Goal: Task Accomplishment & Management: Manage account settings

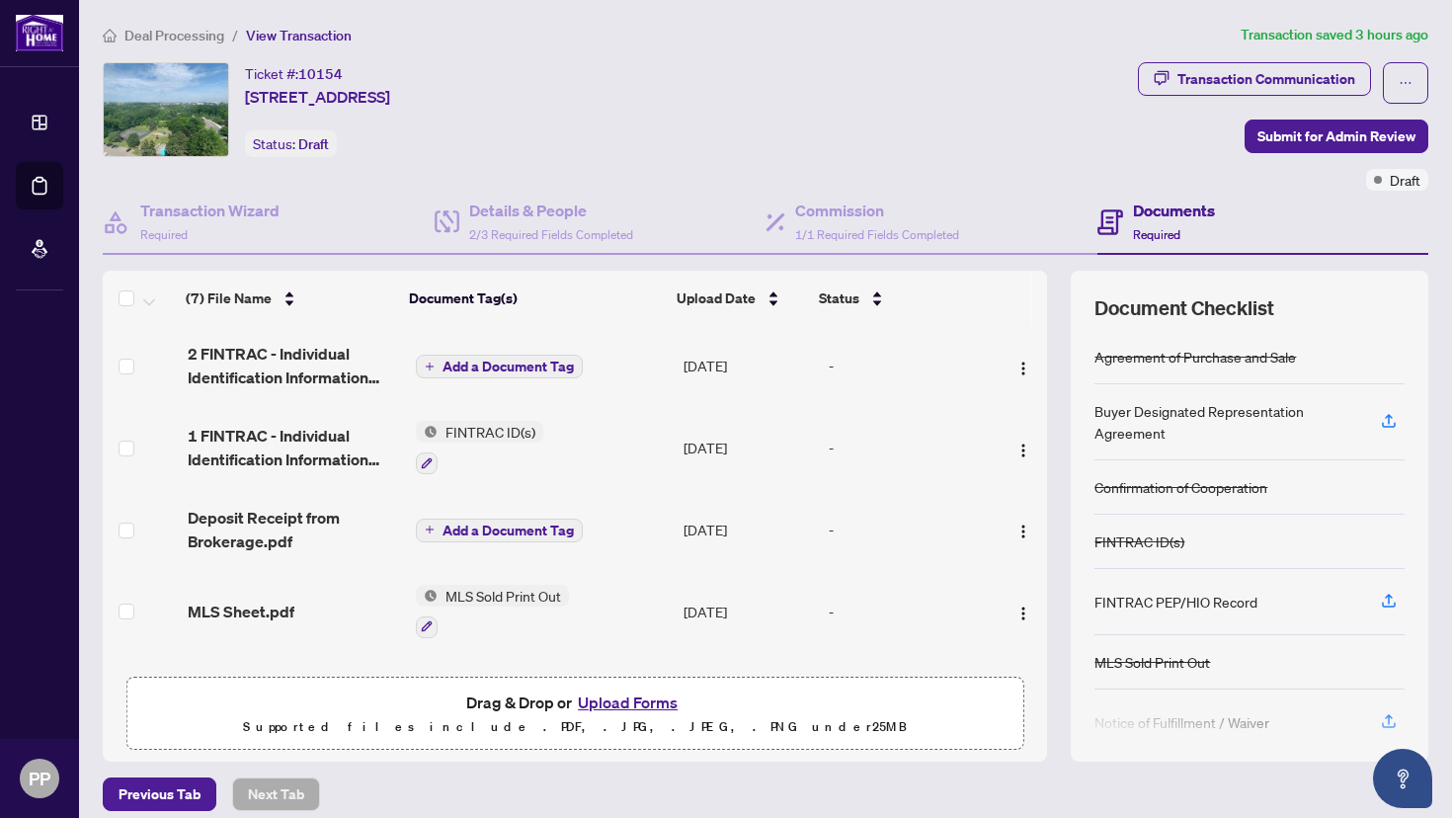
scroll to position [157, 0]
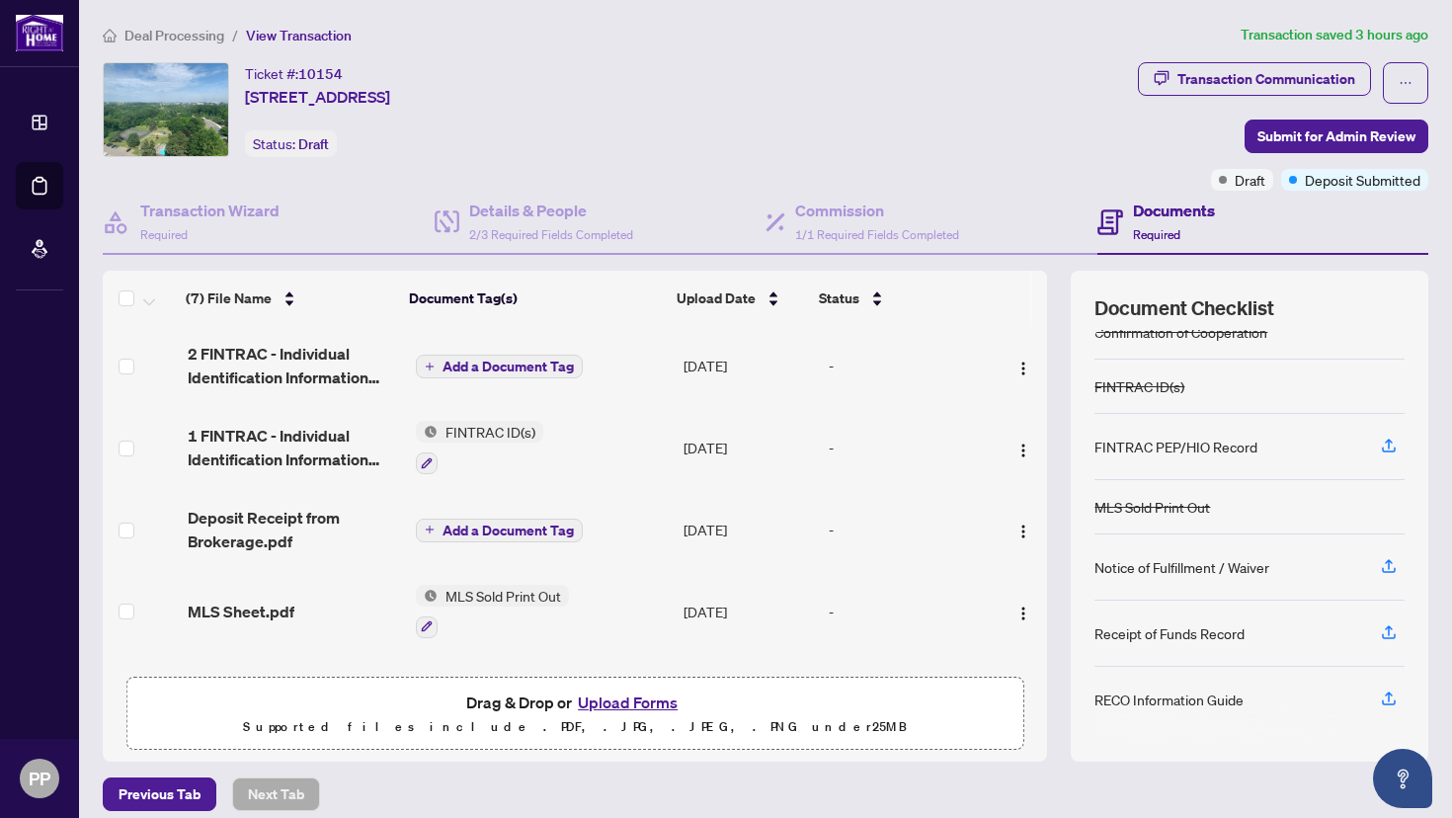
scroll to position [157, 0]
click at [1380, 693] on icon "button" at bounding box center [1389, 696] width 18 height 18
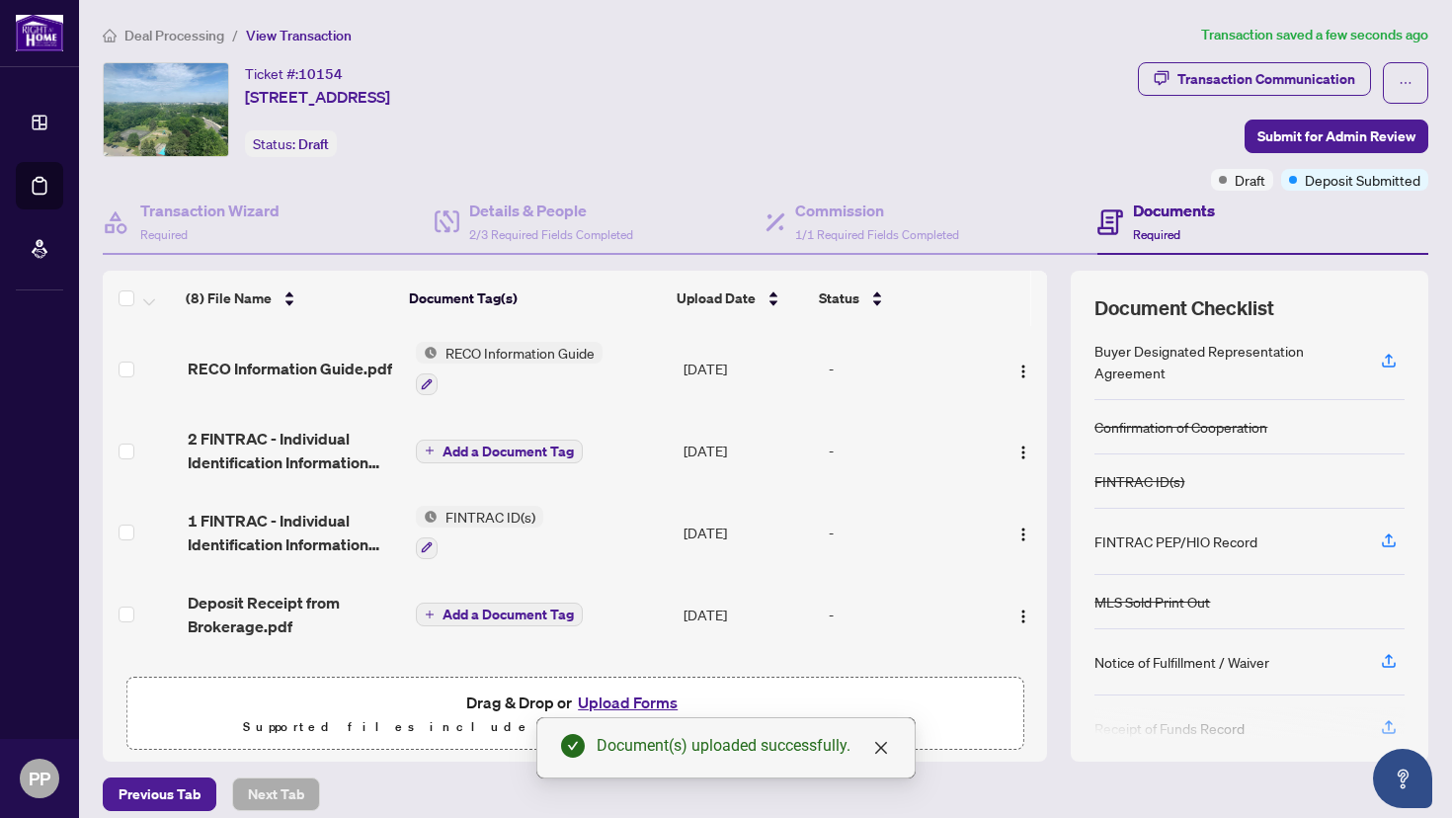
scroll to position [145, 0]
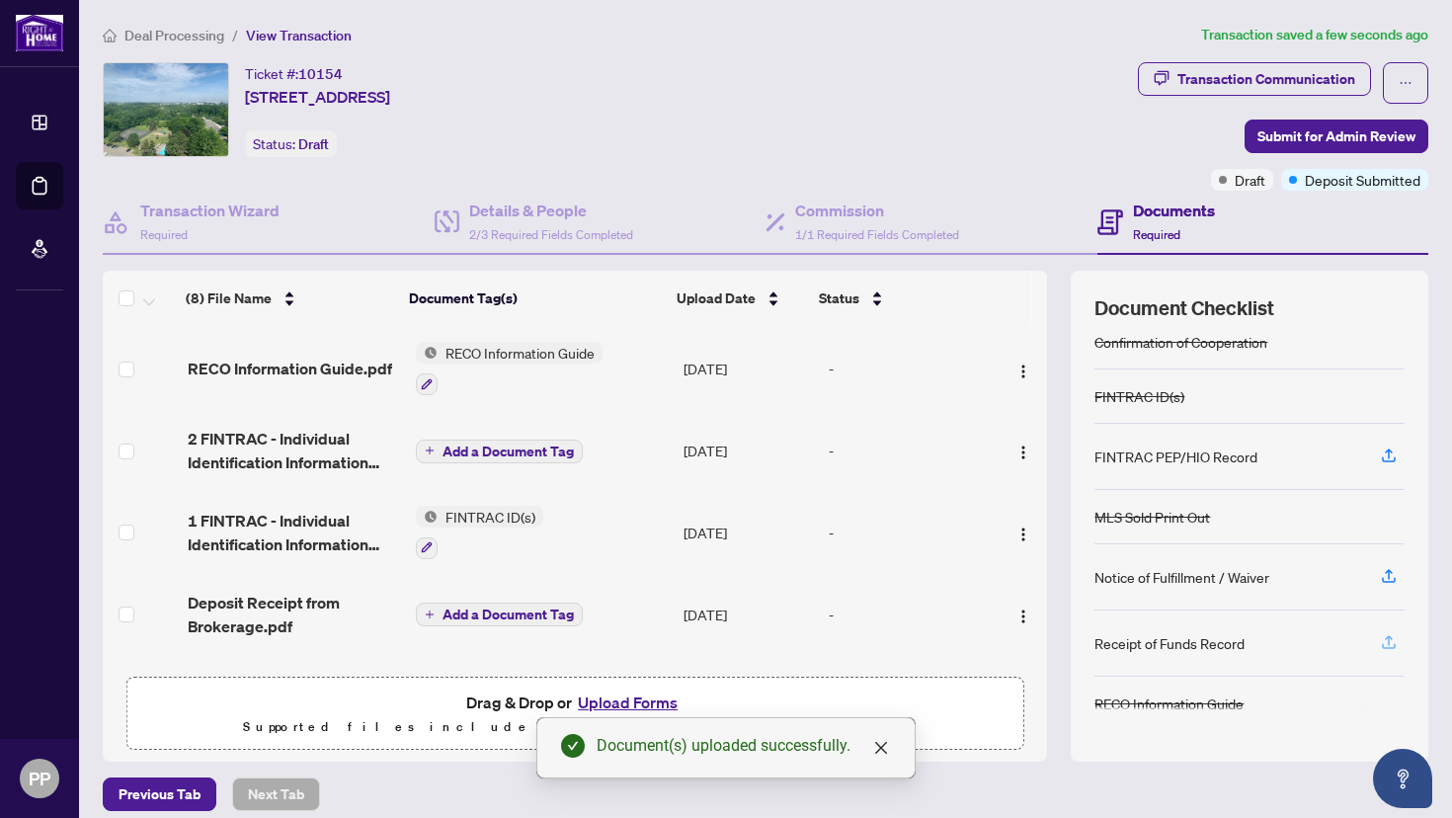
click at [1380, 633] on icon "button" at bounding box center [1389, 642] width 18 height 18
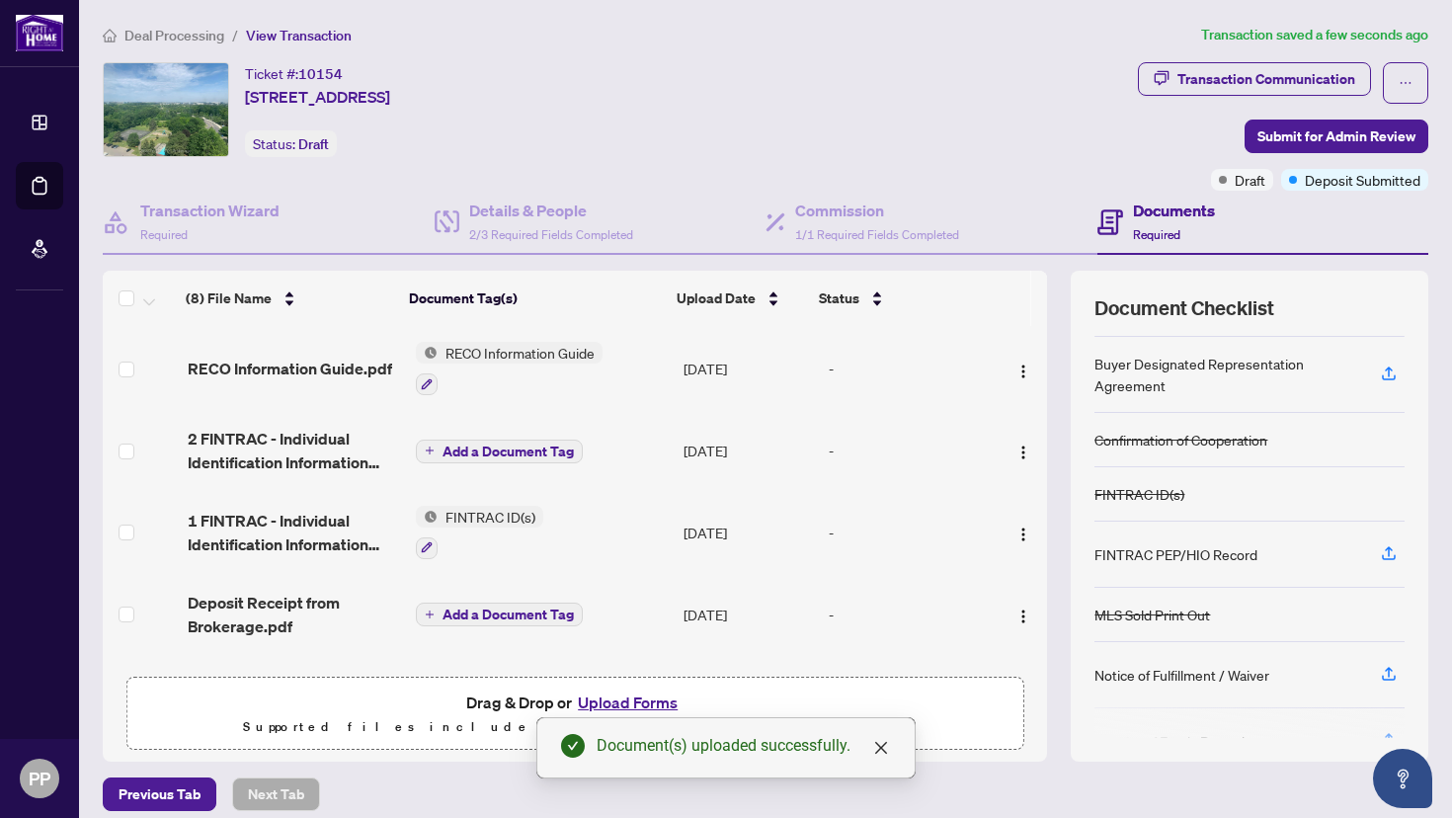
scroll to position [0, 0]
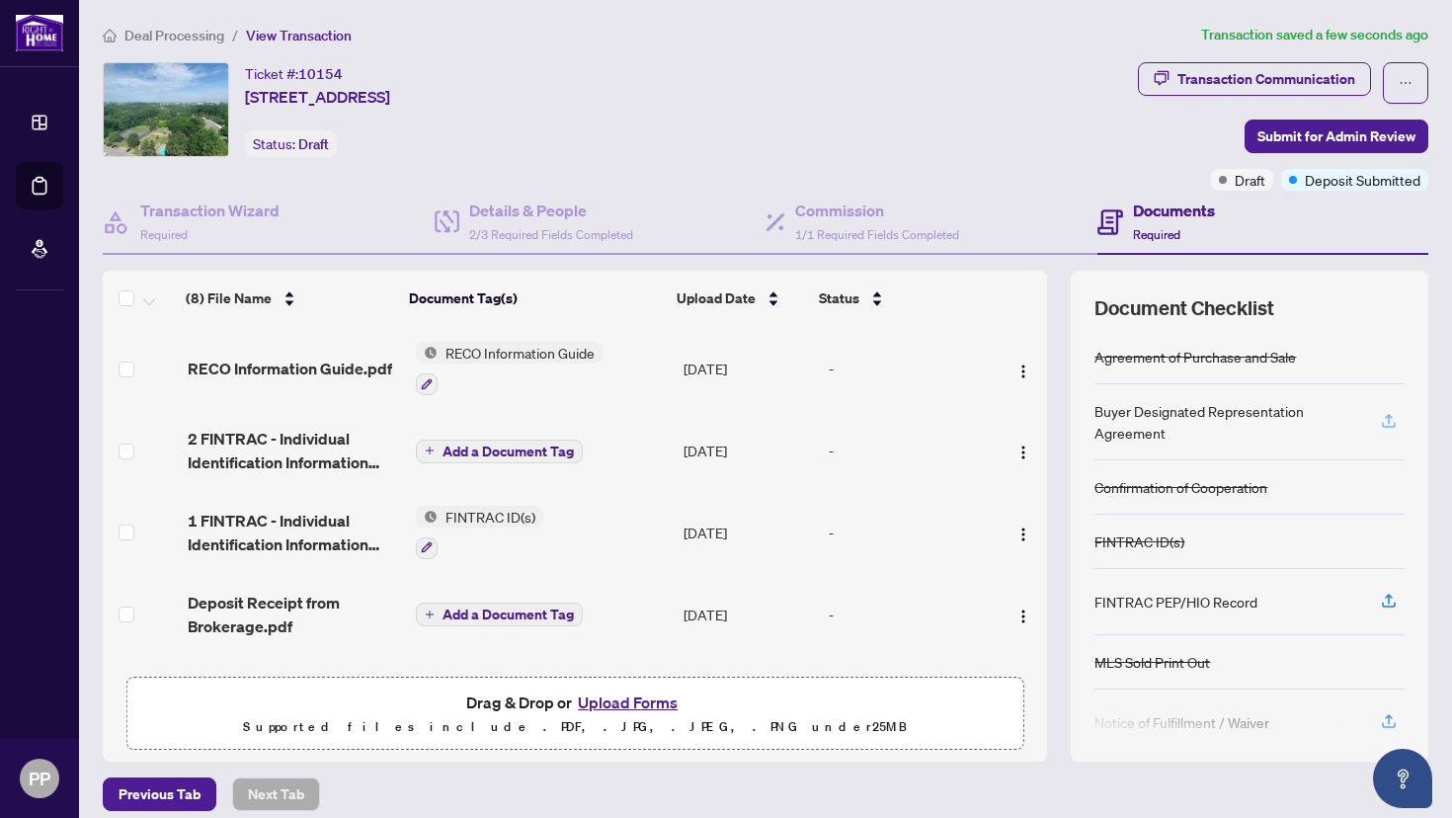
click at [1380, 421] on icon "button" at bounding box center [1389, 421] width 18 height 18
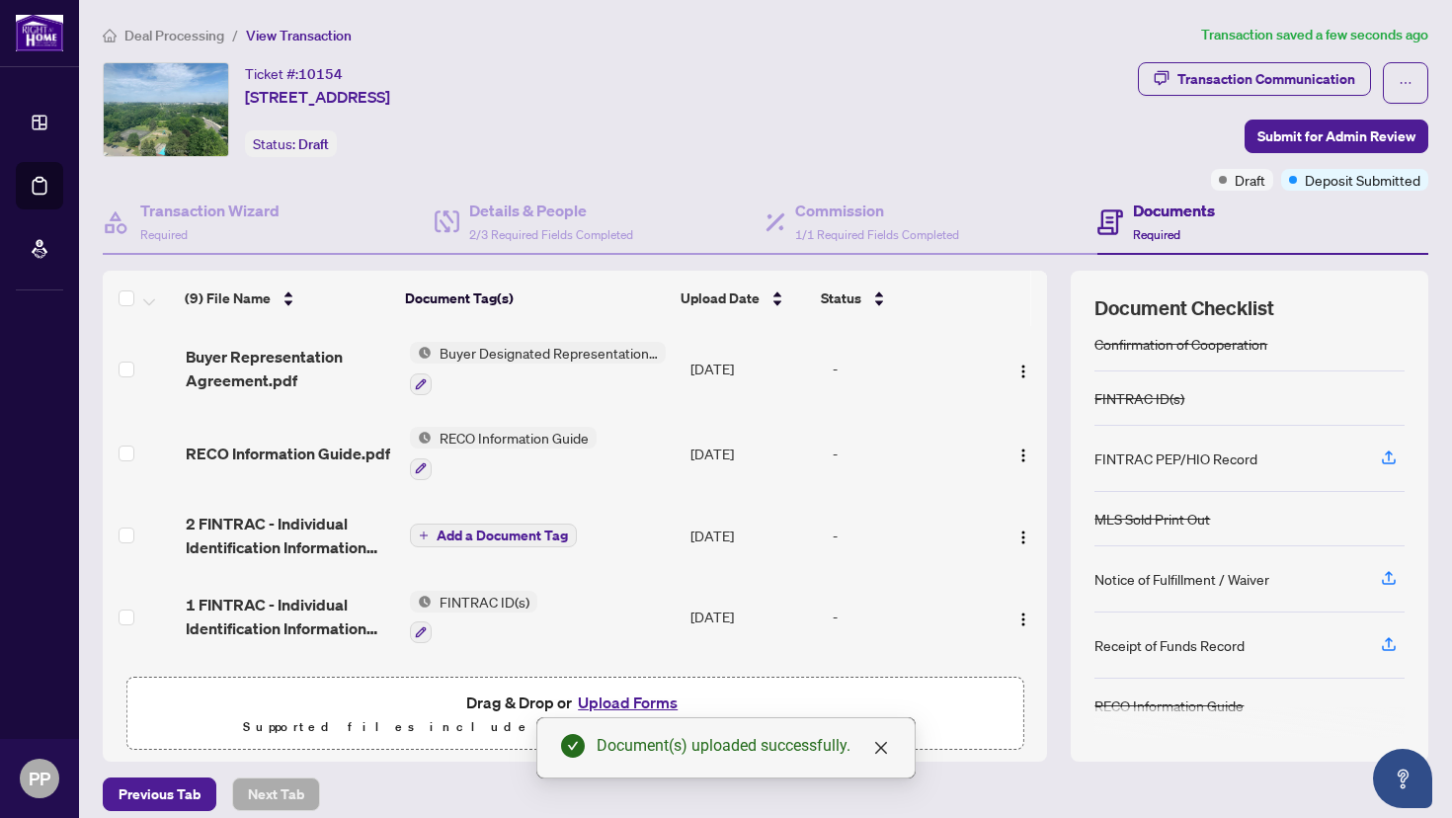
scroll to position [123, 0]
click at [884, 748] on icon "close" at bounding box center [881, 748] width 16 height 16
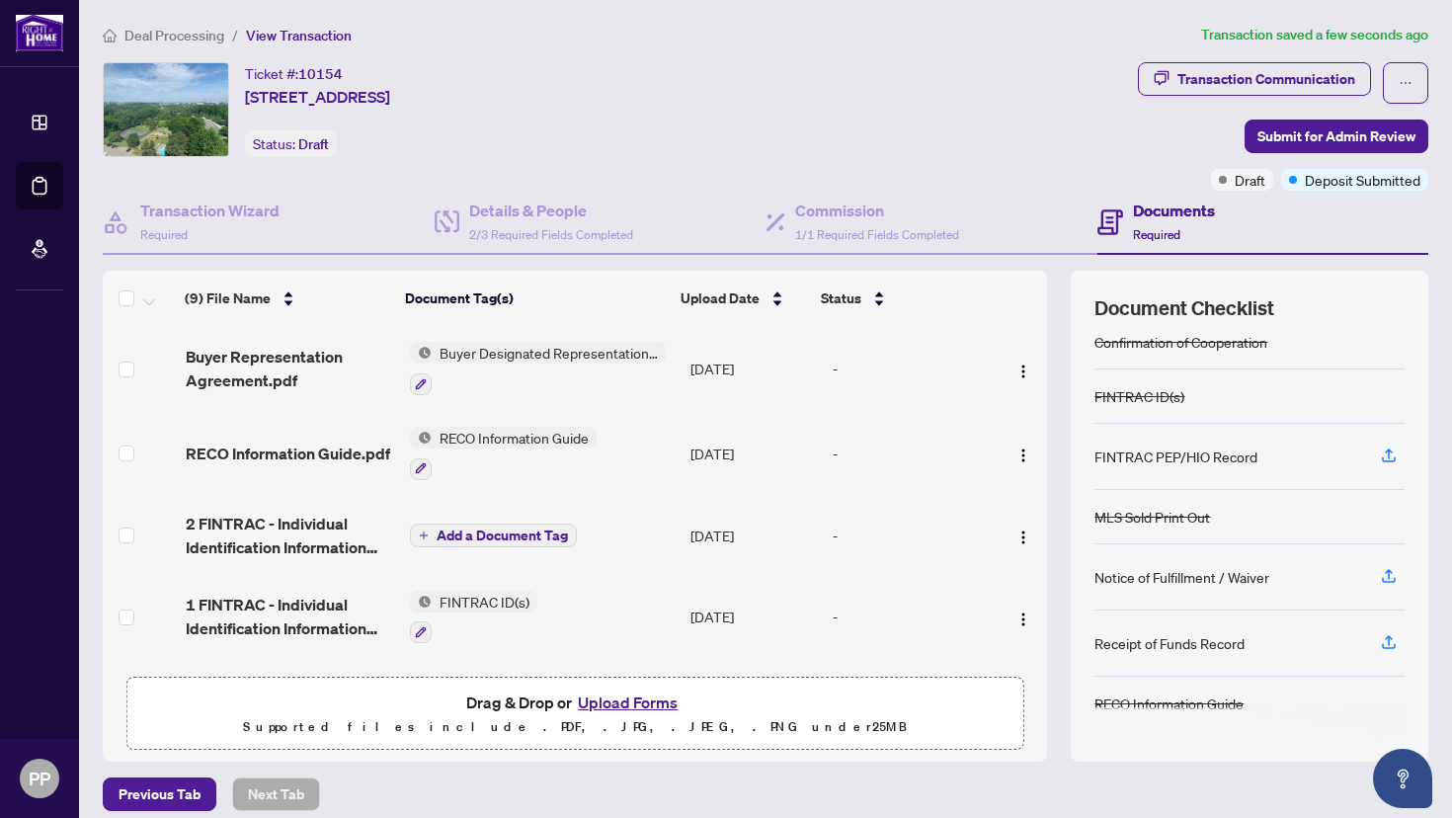
click at [608, 701] on button "Upload Forms" at bounding box center [628, 702] width 112 height 26
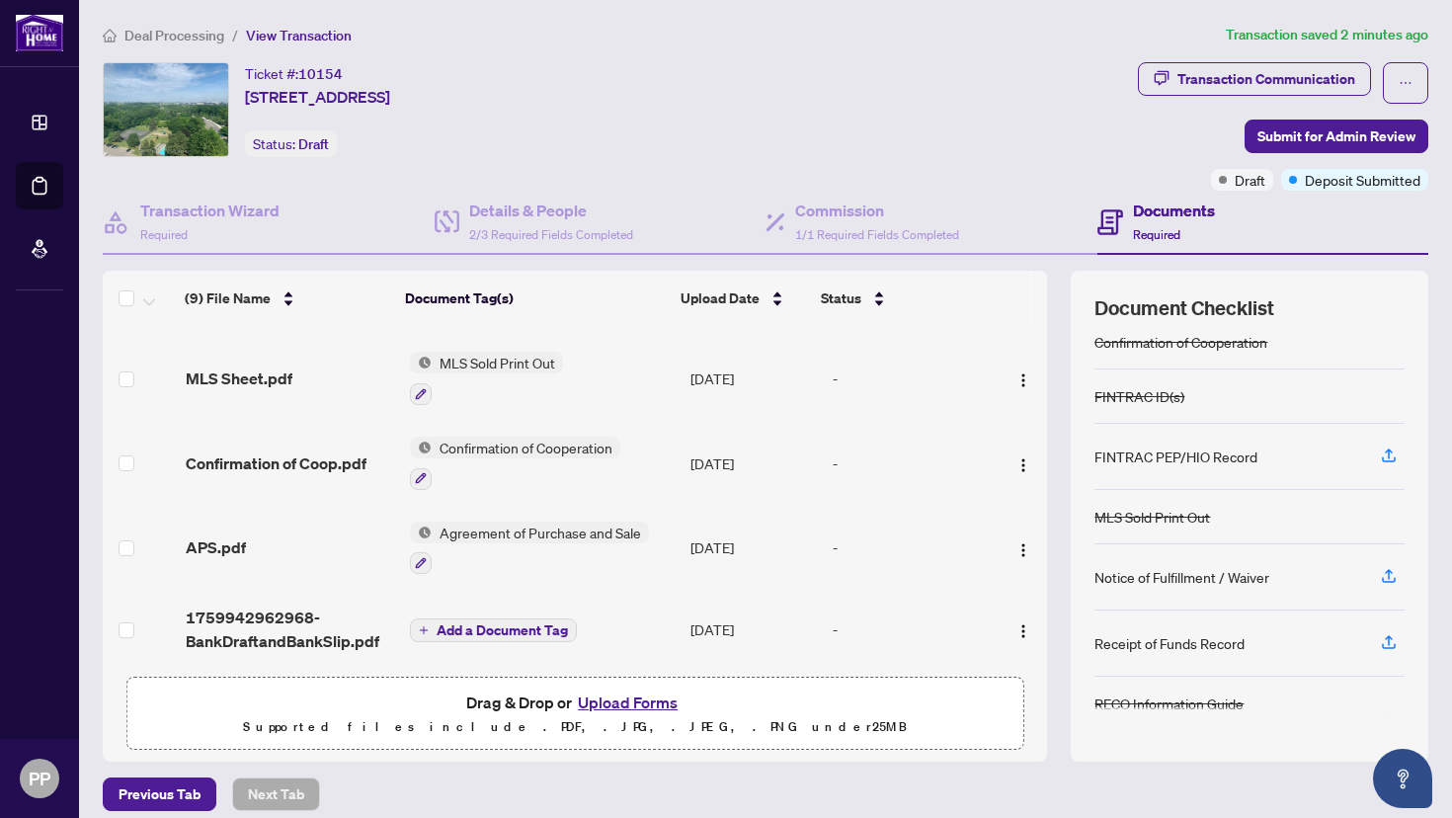
scroll to position [0, 0]
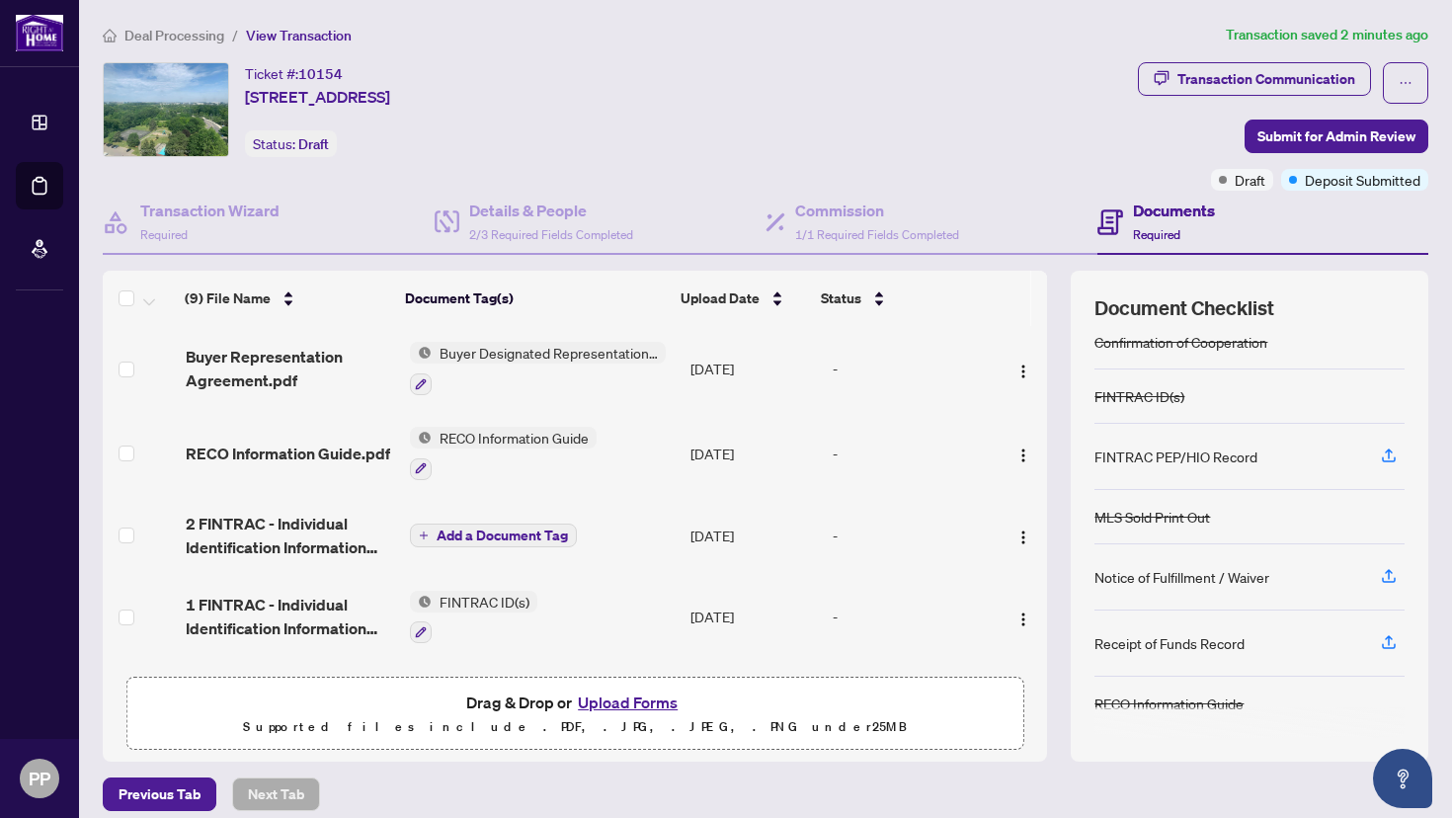
click at [599, 703] on button "Upload Forms" at bounding box center [628, 702] width 112 height 26
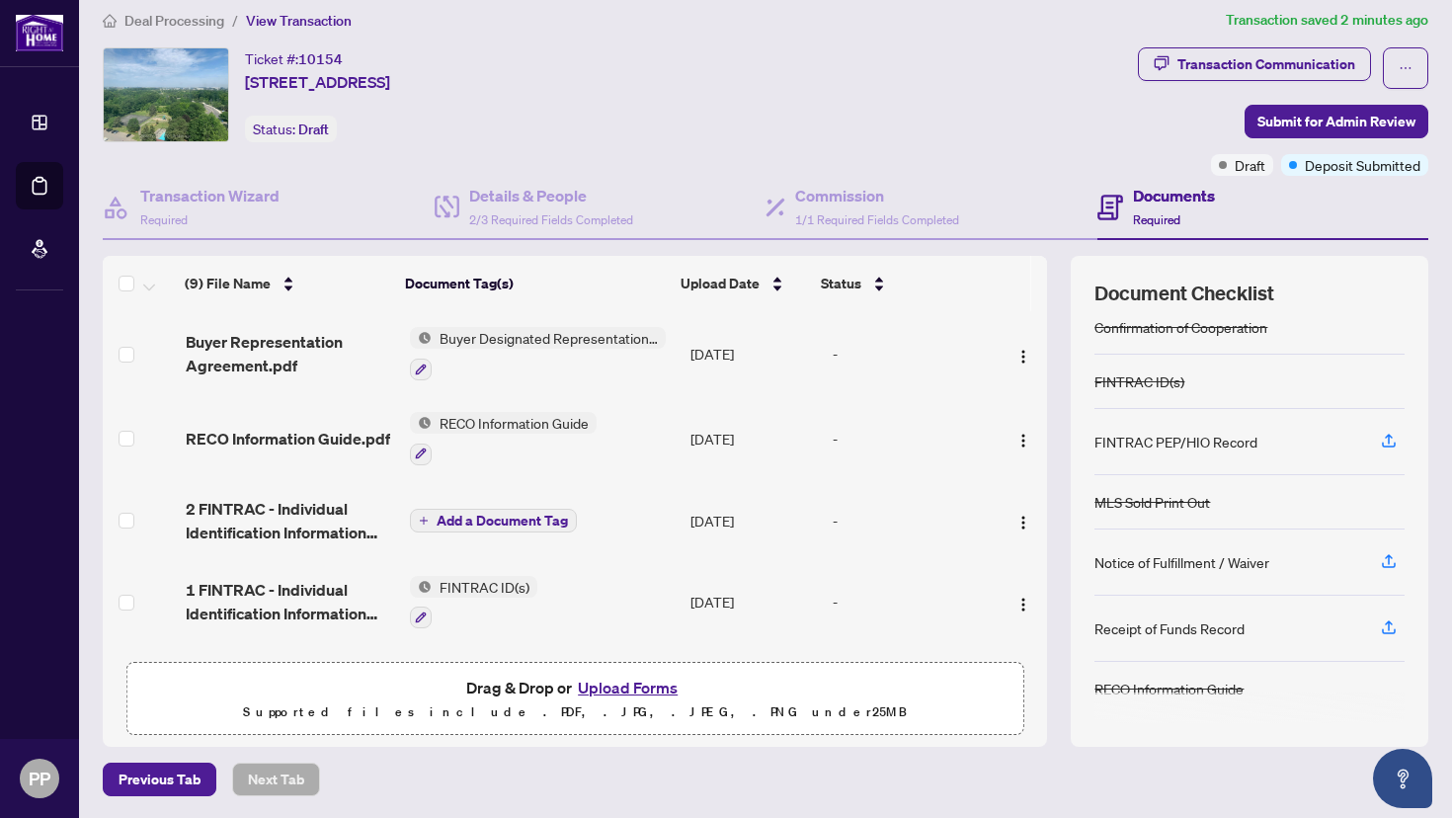
click at [1197, 625] on div "Receipt of Funds Record" at bounding box center [1169, 628] width 150 height 22
click at [1173, 624] on div "Receipt of Funds Record" at bounding box center [1169, 628] width 150 height 22
drag, startPoint x: 1131, startPoint y: 624, endPoint x: 1172, endPoint y: 624, distance: 41.5
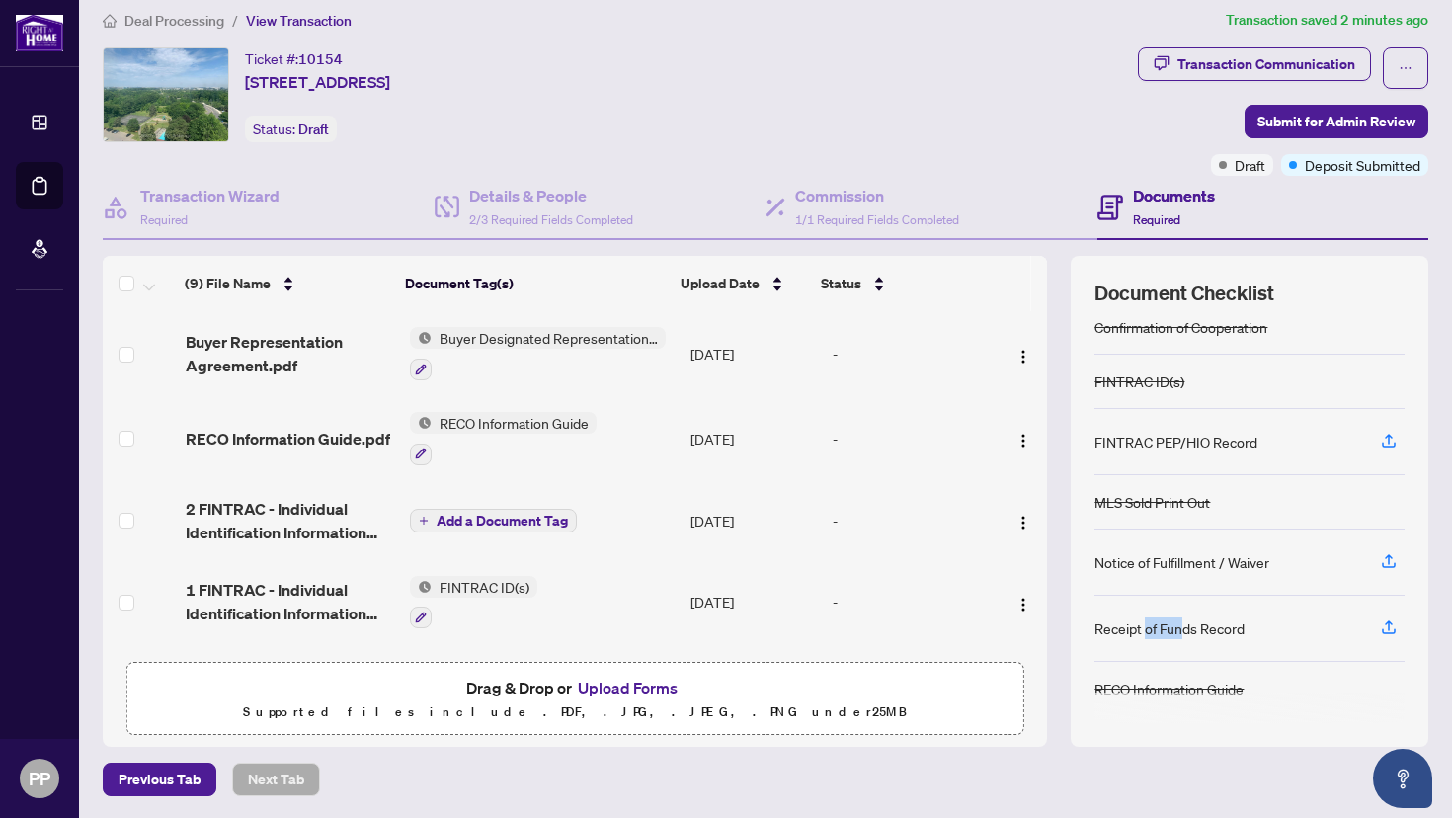
click at [1172, 624] on div "Receipt of Funds Record" at bounding box center [1169, 628] width 150 height 22
drag, startPoint x: 1191, startPoint y: 626, endPoint x: 1141, endPoint y: 558, distance: 84.8
click at [1141, 558] on div "Agreement of Purchase and Sale Buyer Designated Representation Agreement Confir…" at bounding box center [1249, 519] width 310 height 408
click at [1141, 558] on div "Notice of Fulfillment / Waiver" at bounding box center [1181, 562] width 175 height 22
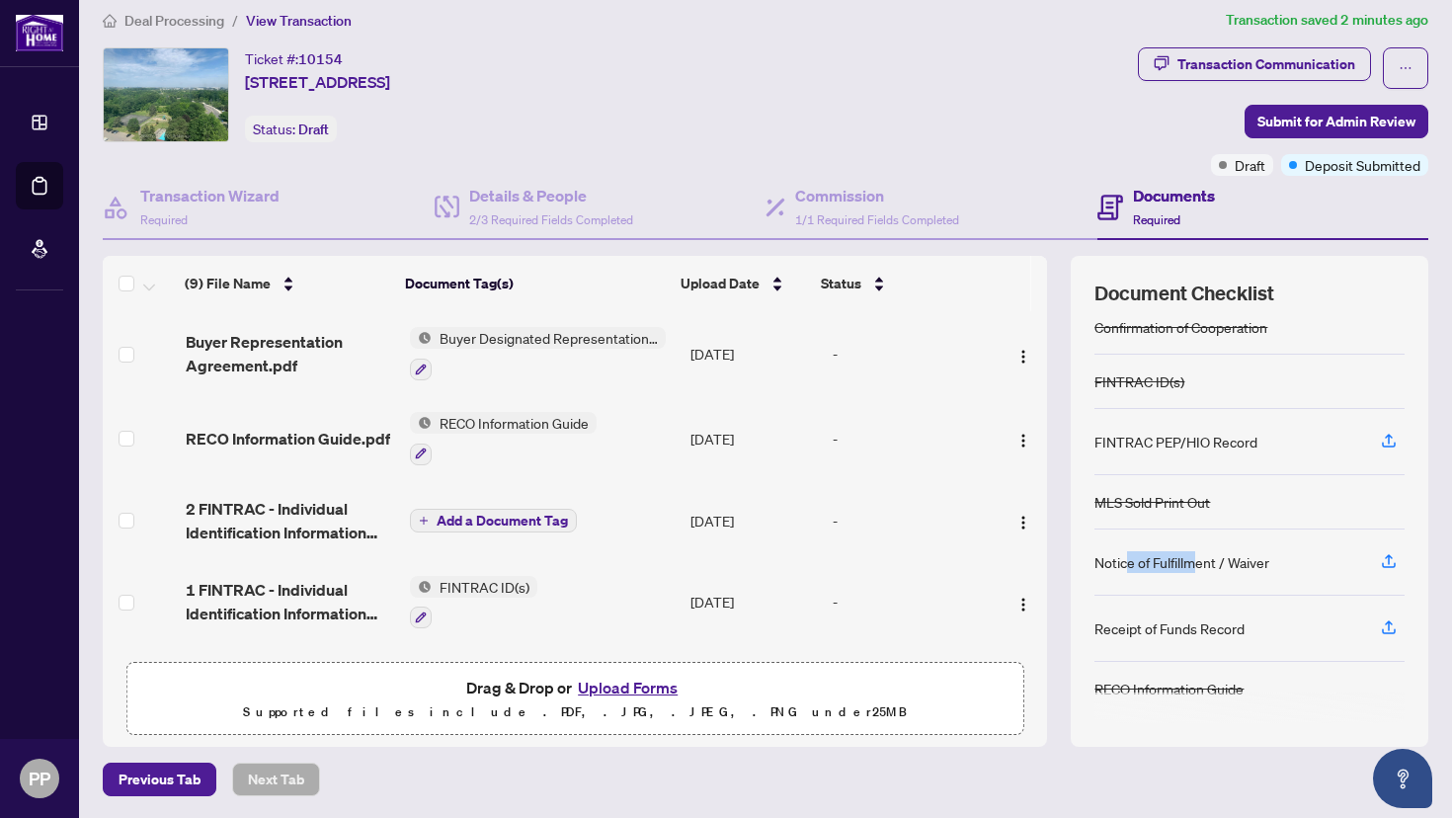
drag, startPoint x: 1113, startPoint y: 558, endPoint x: 1190, endPoint y: 559, distance: 77.1
click at [1190, 559] on div "Notice of Fulfillment / Waiver" at bounding box center [1181, 562] width 175 height 22
click at [1399, 65] on icon "ellipsis" at bounding box center [1406, 68] width 14 height 14
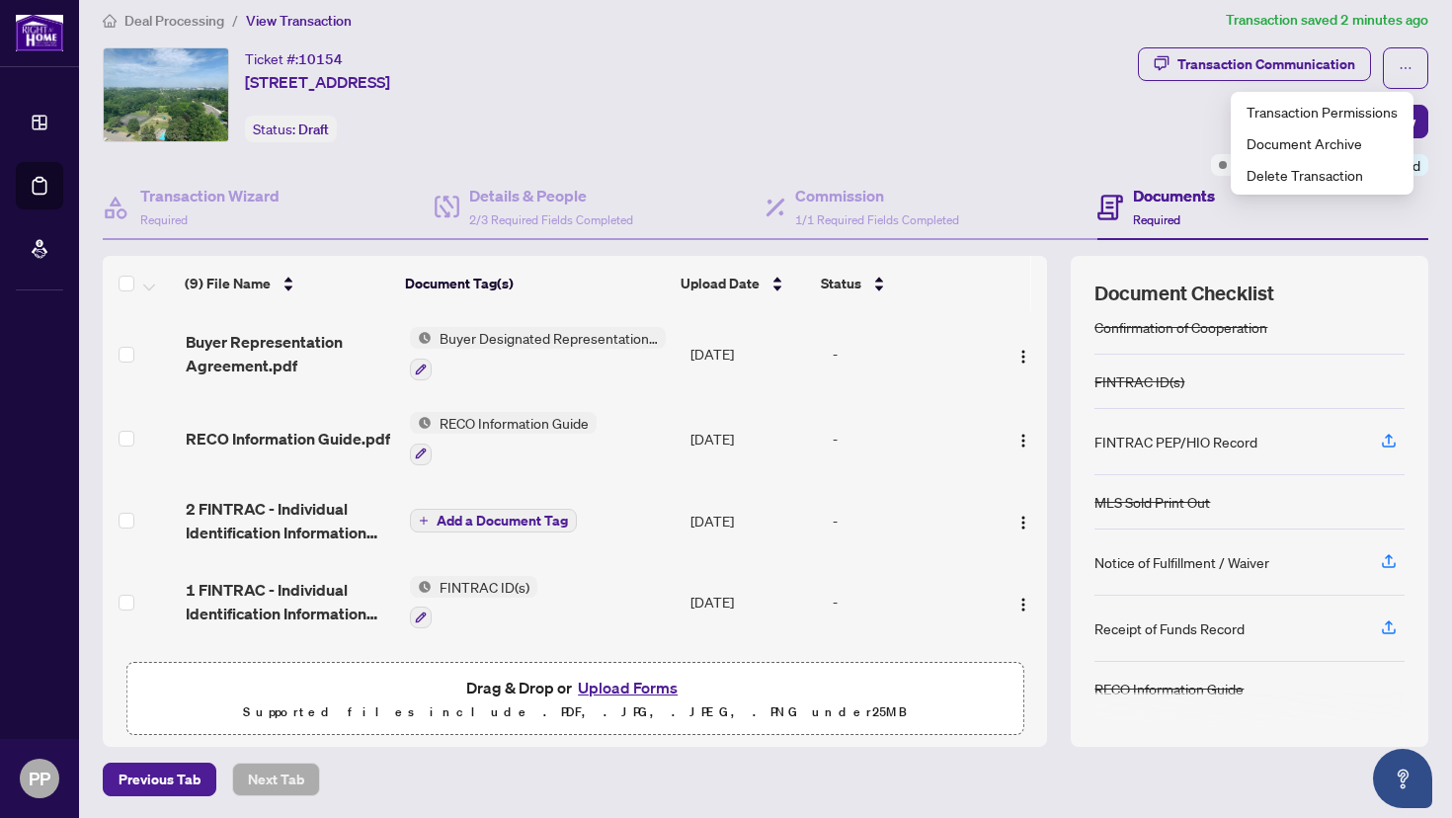
click at [1087, 102] on div "Ticket #: 10154 [STREET_ADDRESS] Status: Draft" at bounding box center [616, 94] width 1027 height 95
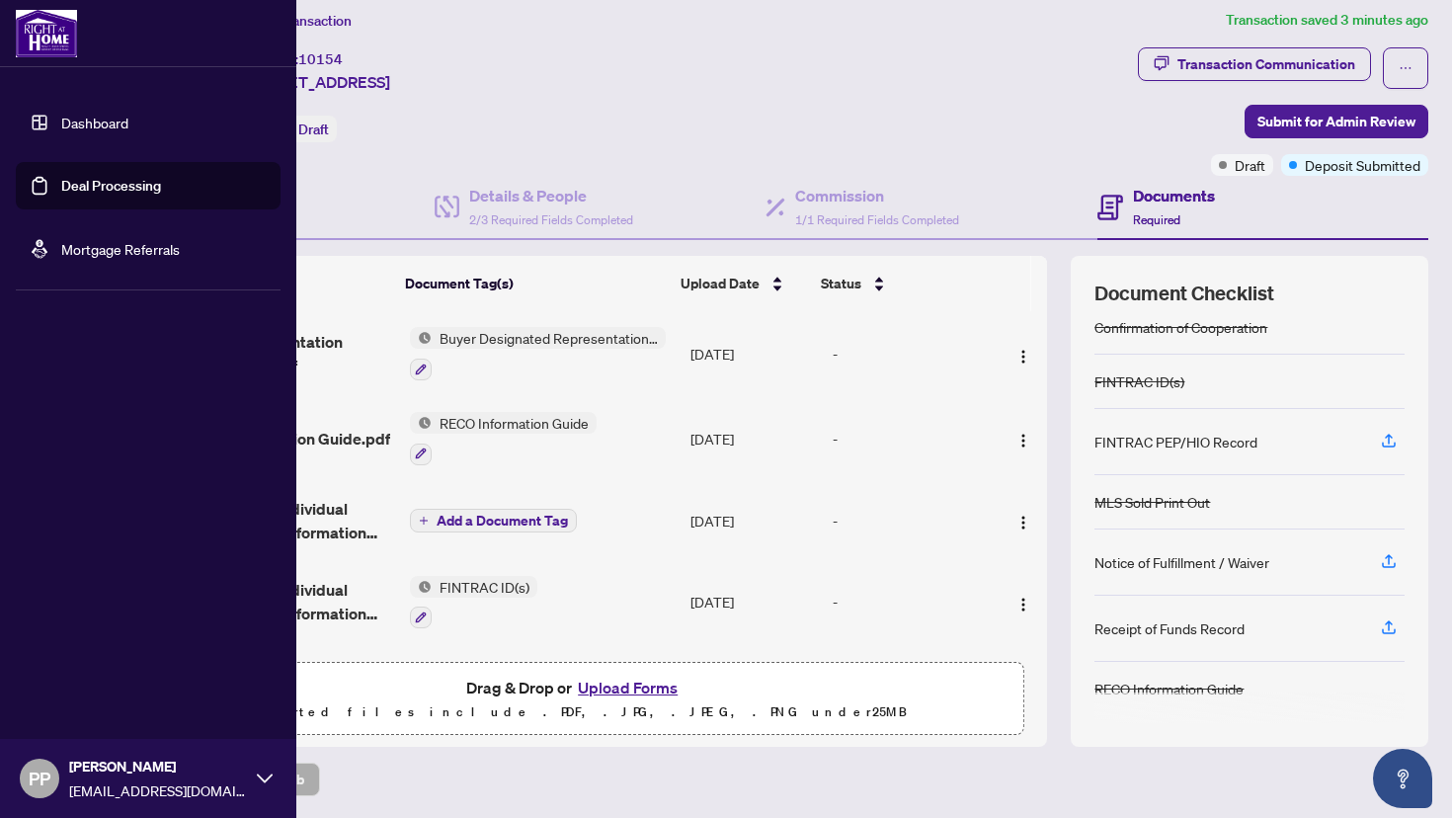
click at [61, 121] on link "Dashboard" at bounding box center [94, 123] width 67 height 18
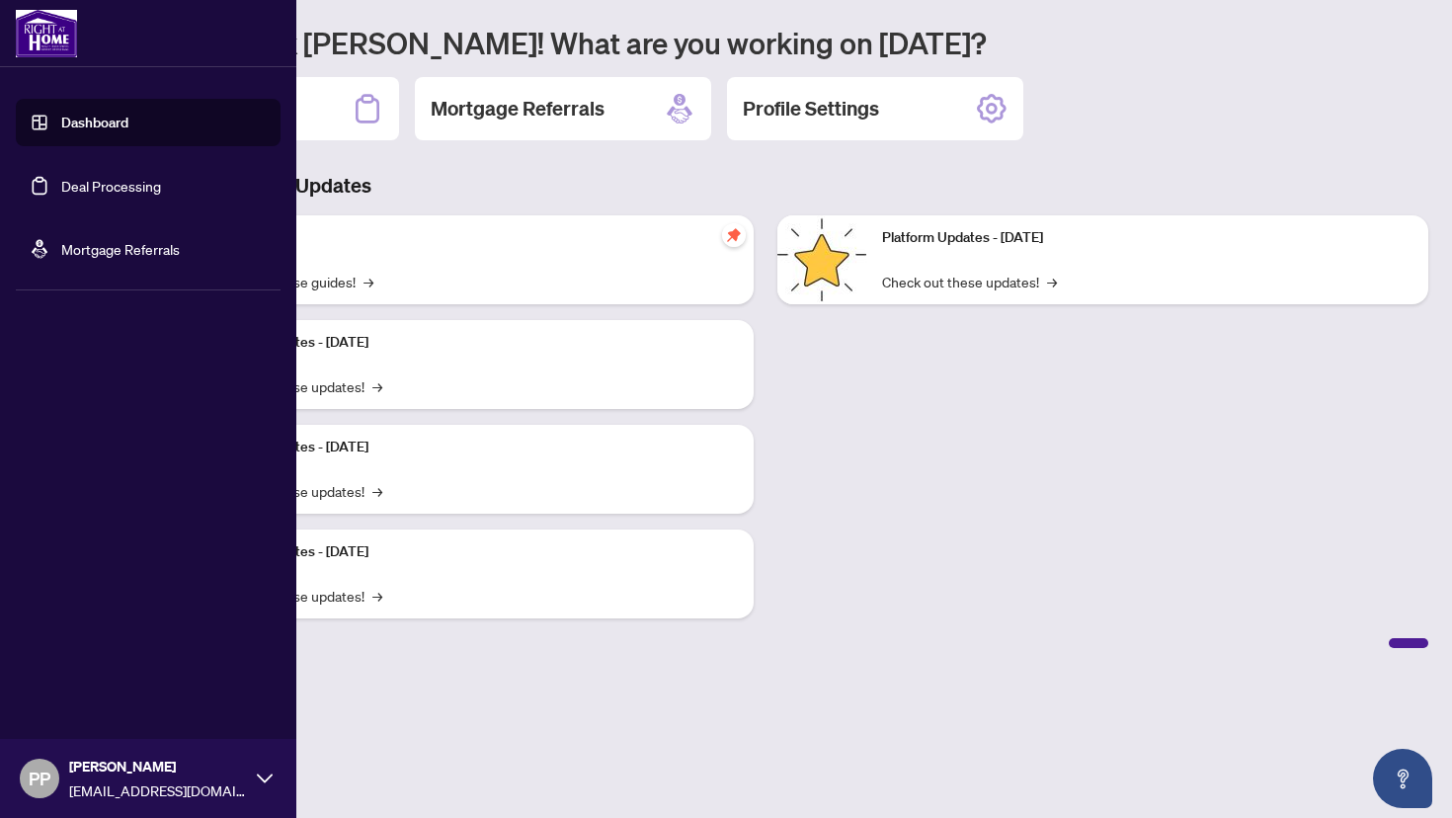
click at [61, 188] on link "Deal Processing" at bounding box center [111, 186] width 100 height 18
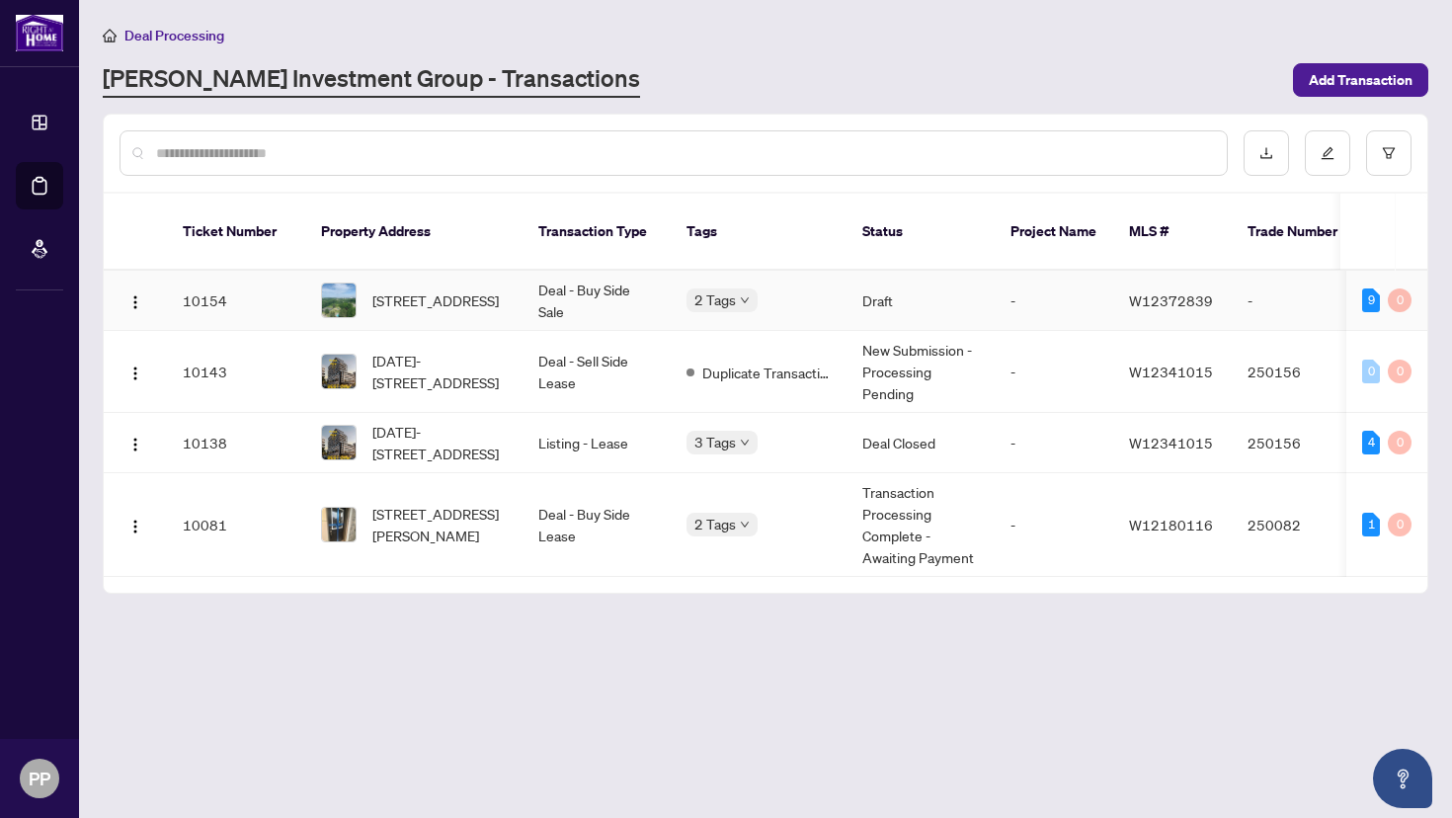
click at [544, 282] on td "Deal - Buy Side Sale" at bounding box center [597, 301] width 148 height 60
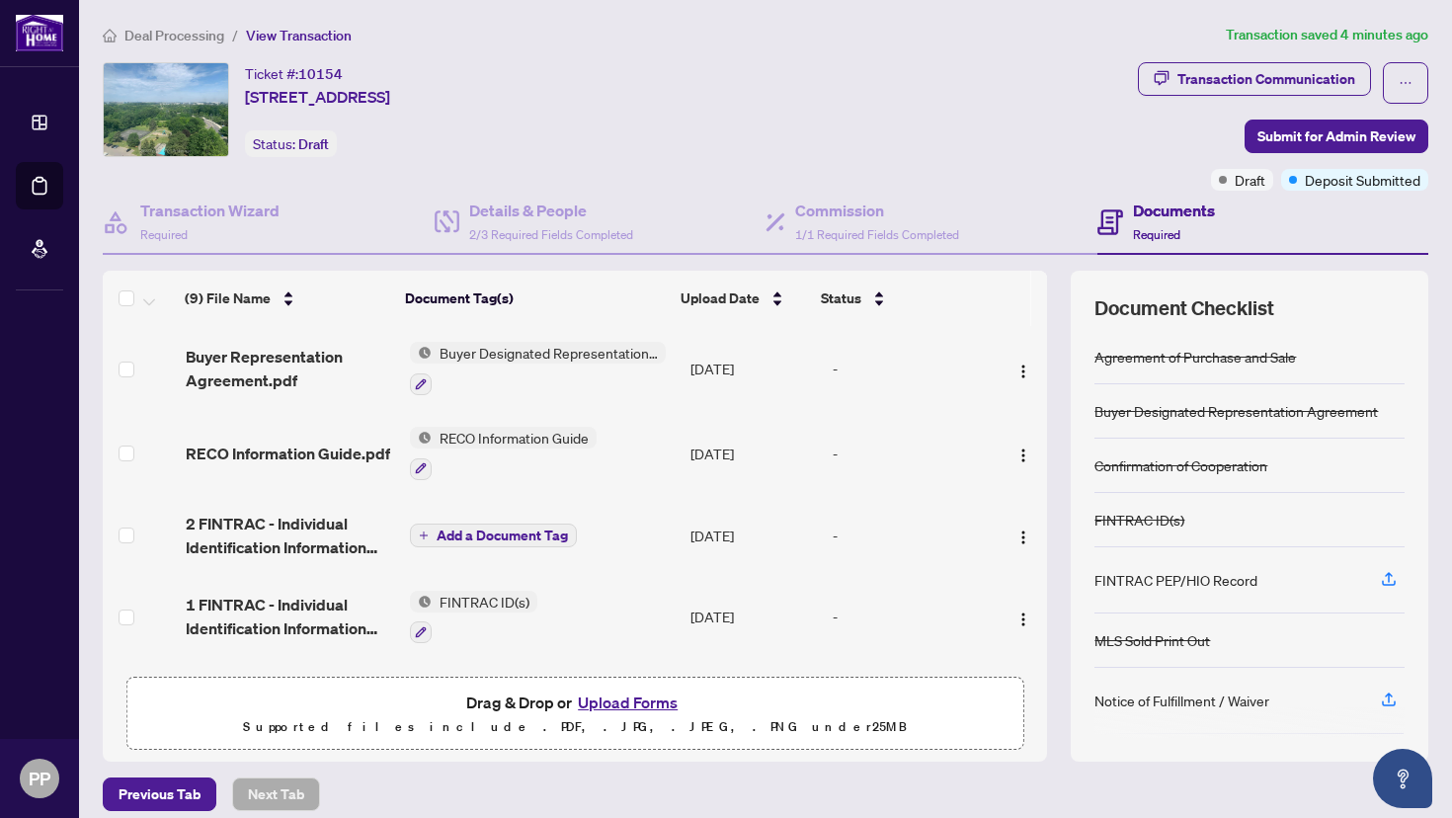
click at [1200, 579] on div "FINTRAC PEP/HIO Record" at bounding box center [1175, 580] width 163 height 22
click at [1171, 578] on div "FINTRAC PEP/HIO Record" at bounding box center [1175, 580] width 163 height 22
drag, startPoint x: 1081, startPoint y: 576, endPoint x: 1274, endPoint y: 575, distance: 193.6
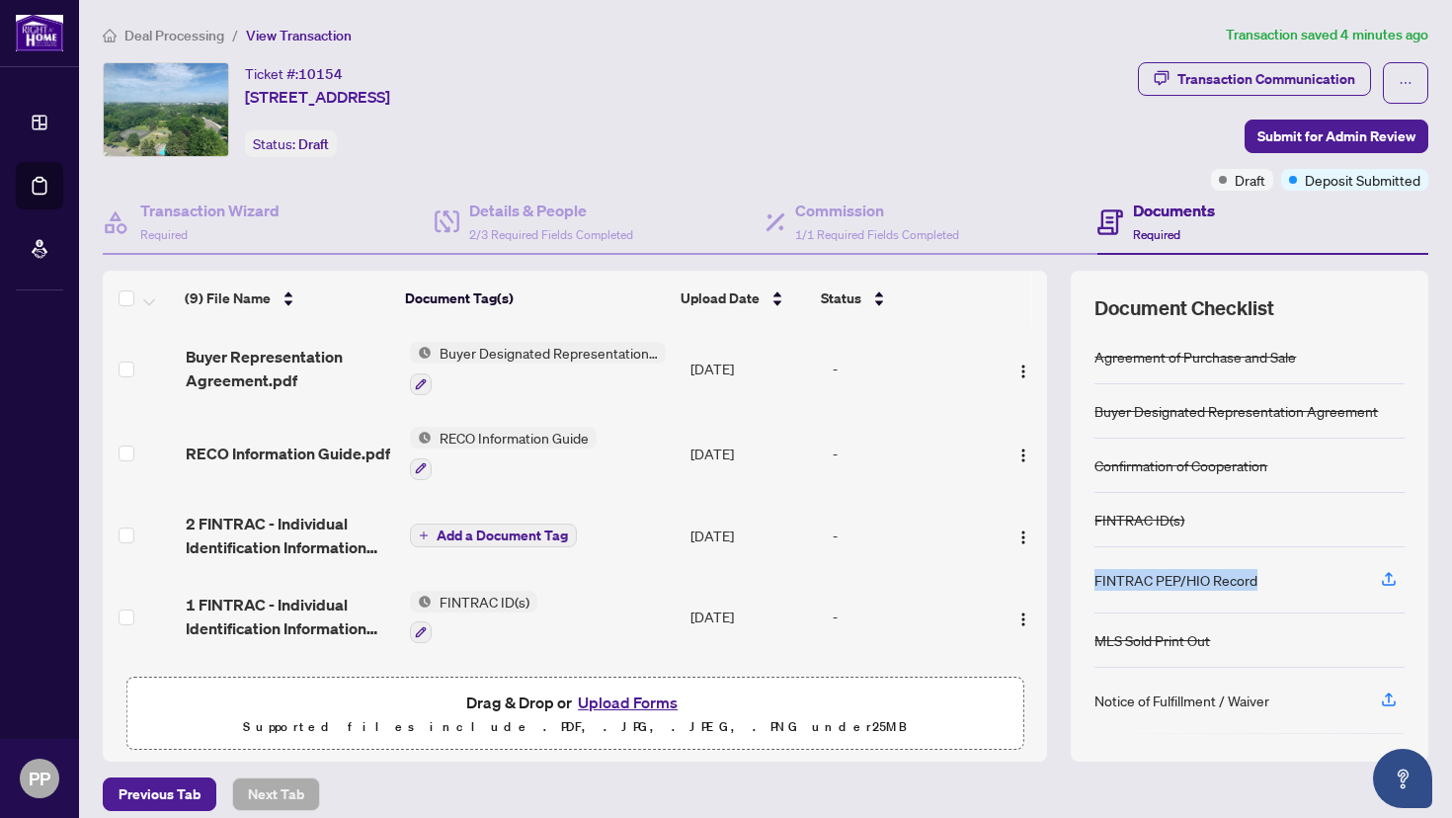
click at [1274, 575] on div "FINTRAC PEP/HIO Record" at bounding box center [1249, 580] width 310 height 66
copy div "FINTRAC PEP/HIO Record"
click at [1014, 129] on div "Ticket #: 10154 [STREET_ADDRESS] Status: Draft" at bounding box center [616, 109] width 1027 height 95
click at [1214, 583] on div "FINTRAC PEP/HIO Record" at bounding box center [1175, 580] width 163 height 22
click at [1186, 697] on div "Notice of Fulfillment / Waiver" at bounding box center [1181, 700] width 175 height 22
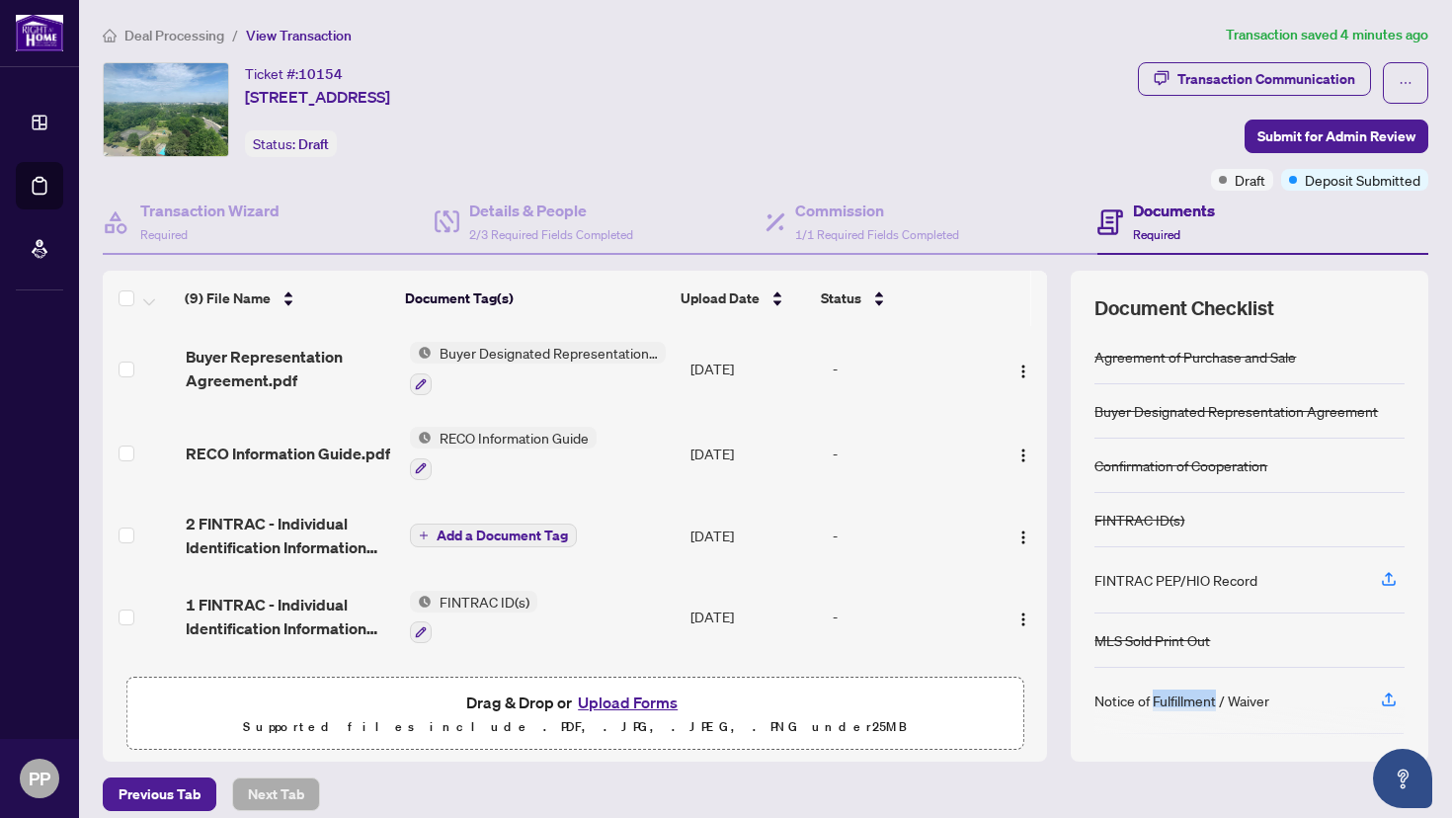
click at [1186, 697] on div "Notice of Fulfillment / Waiver" at bounding box center [1181, 700] width 175 height 22
click at [1167, 697] on div "Notice of Fulfillment / Waiver" at bounding box center [1181, 700] width 175 height 22
